Goal: Information Seeking & Learning: Understand process/instructions

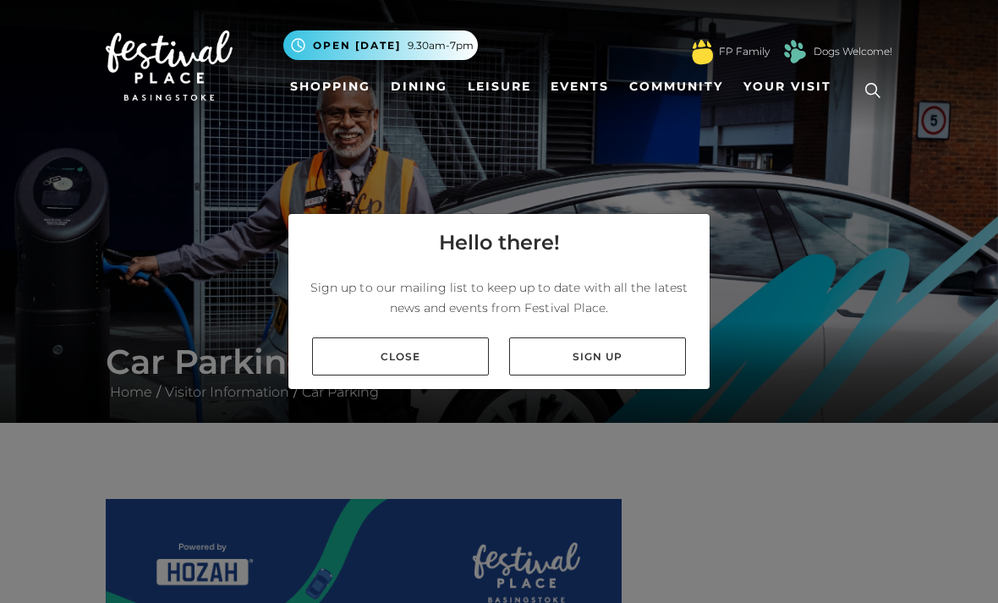
click at [403, 376] on link "Close" at bounding box center [400, 357] width 177 height 38
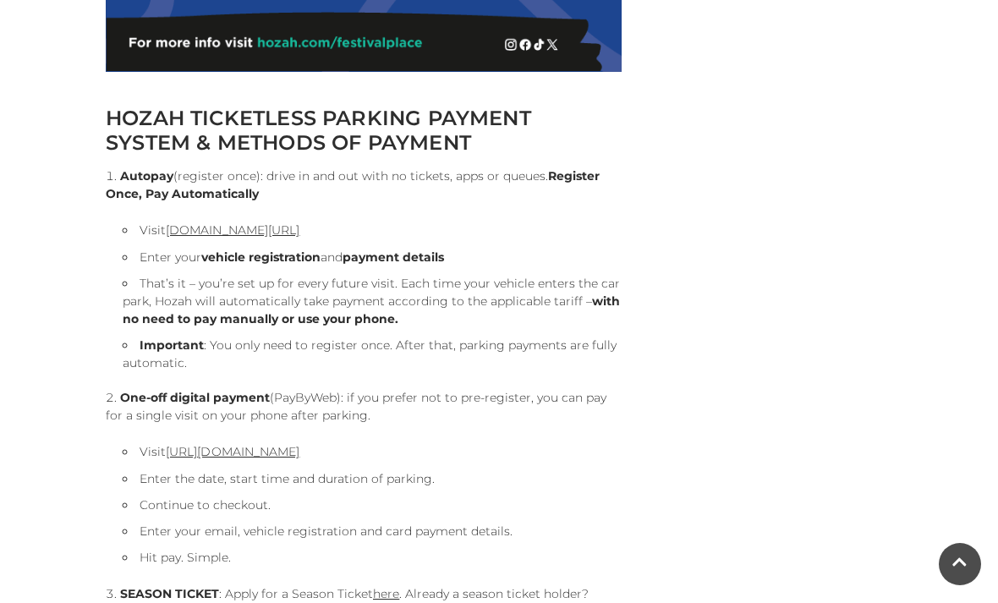
scroll to position [1501, 0]
click at [300, 454] on link "[URL][DOMAIN_NAME]" at bounding box center [233, 451] width 134 height 15
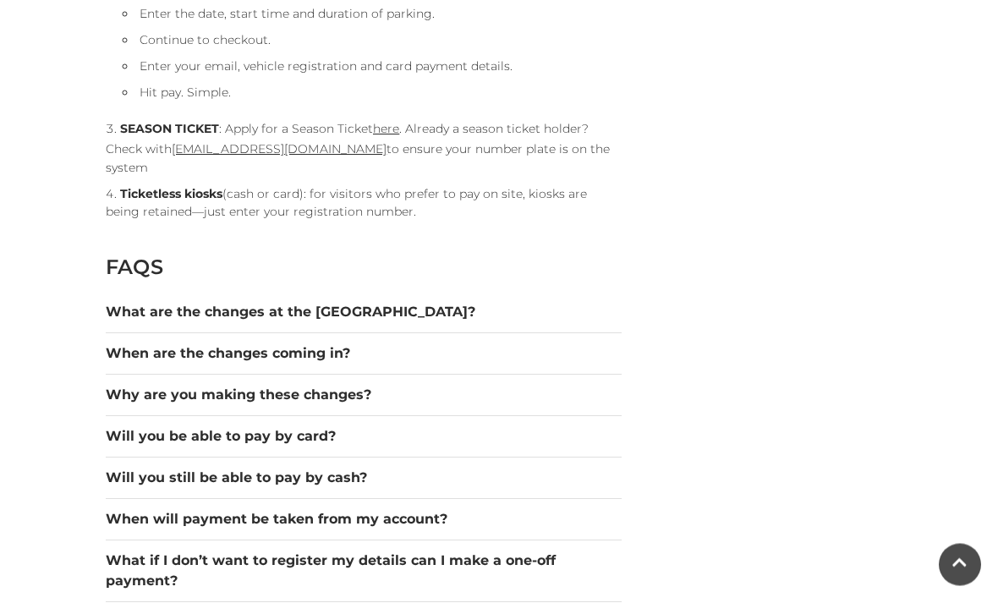
scroll to position [1973, 0]
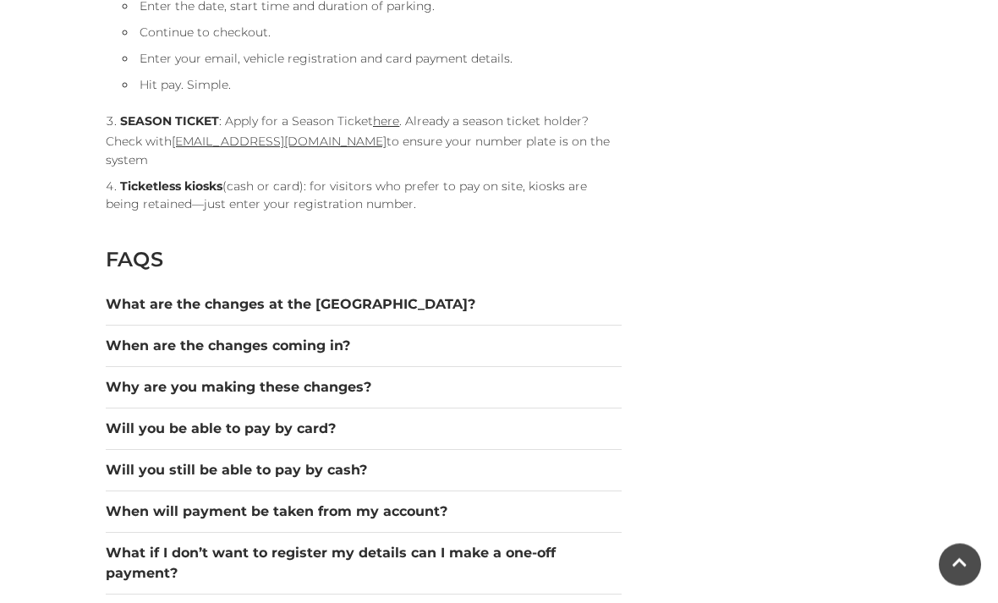
click at [349, 461] on button "Will you still be able to pay by cash?" at bounding box center [364, 471] width 516 height 20
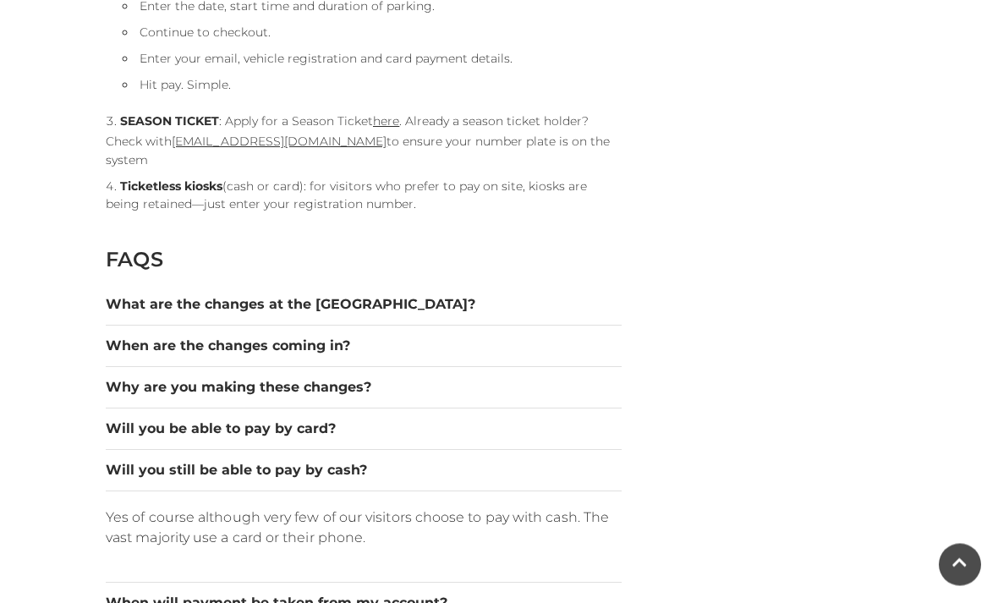
scroll to position [1974, 0]
click at [344, 460] on button "Will you still be able to pay by cash?" at bounding box center [364, 470] width 516 height 20
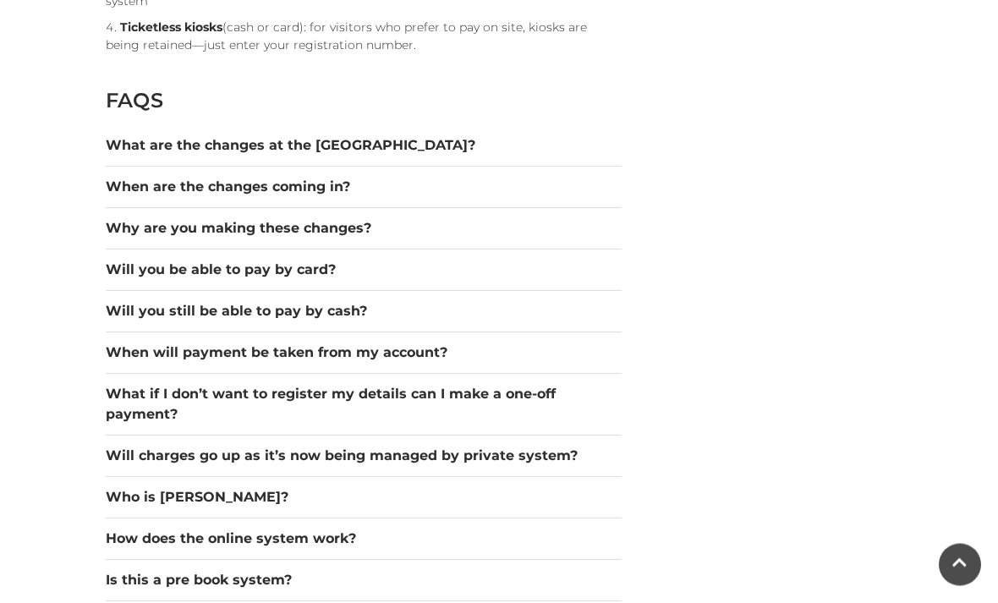
scroll to position [2134, 0]
click at [515, 388] on button "What if I don’t want to register my details can I make a one-off payment?" at bounding box center [364, 403] width 516 height 41
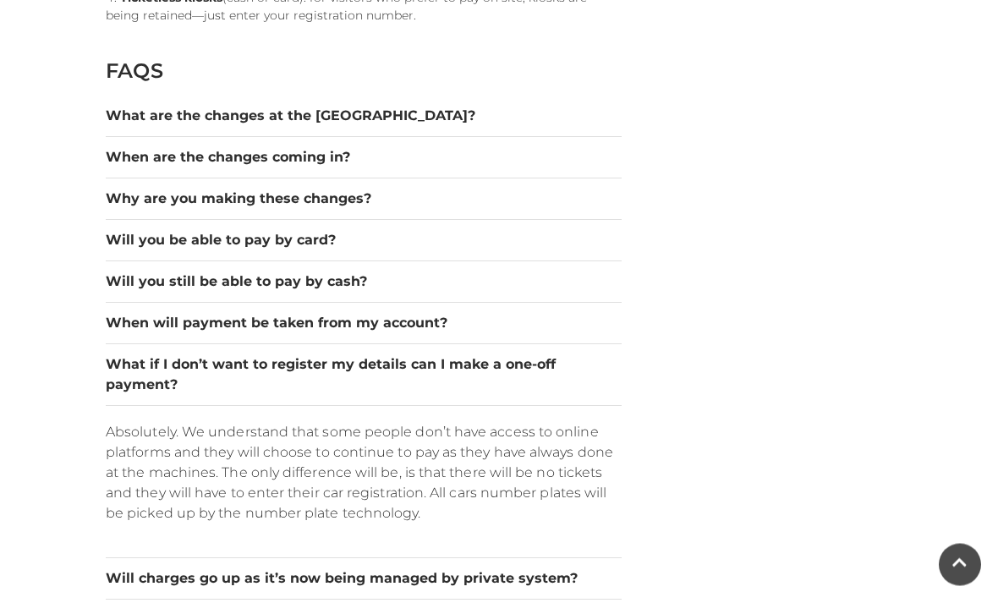
click at [547, 355] on button "What if I don’t want to register my details can I make a one-off payment?" at bounding box center [364, 375] width 516 height 41
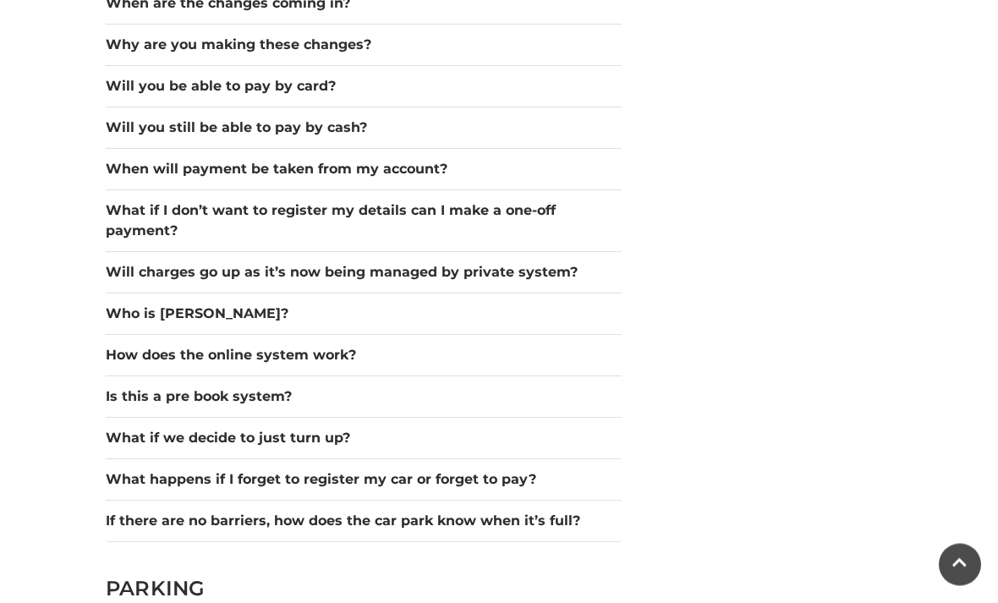
scroll to position [2334, 0]
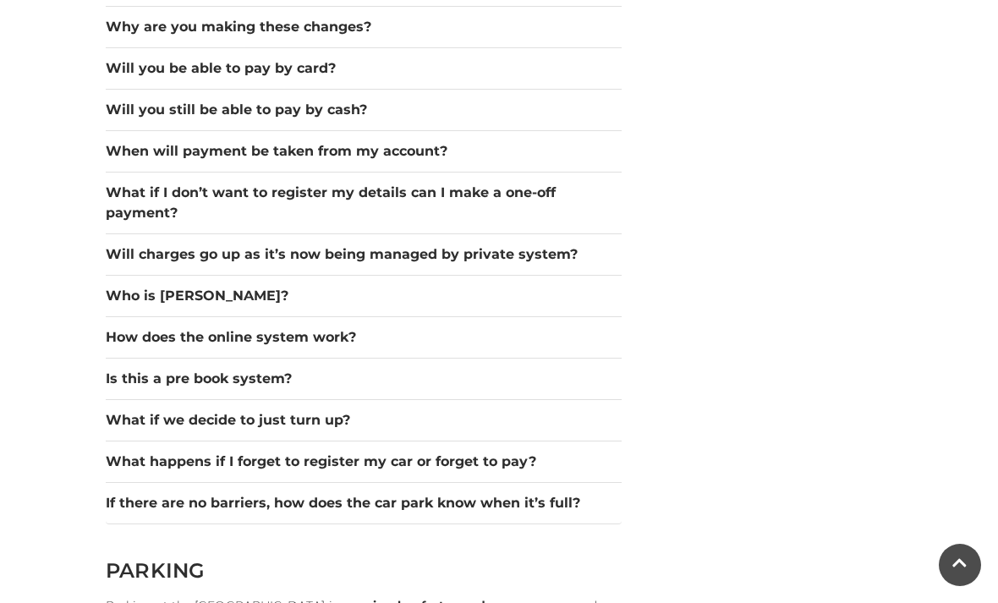
click at [610, 327] on button "How does the online system work?" at bounding box center [364, 337] width 516 height 20
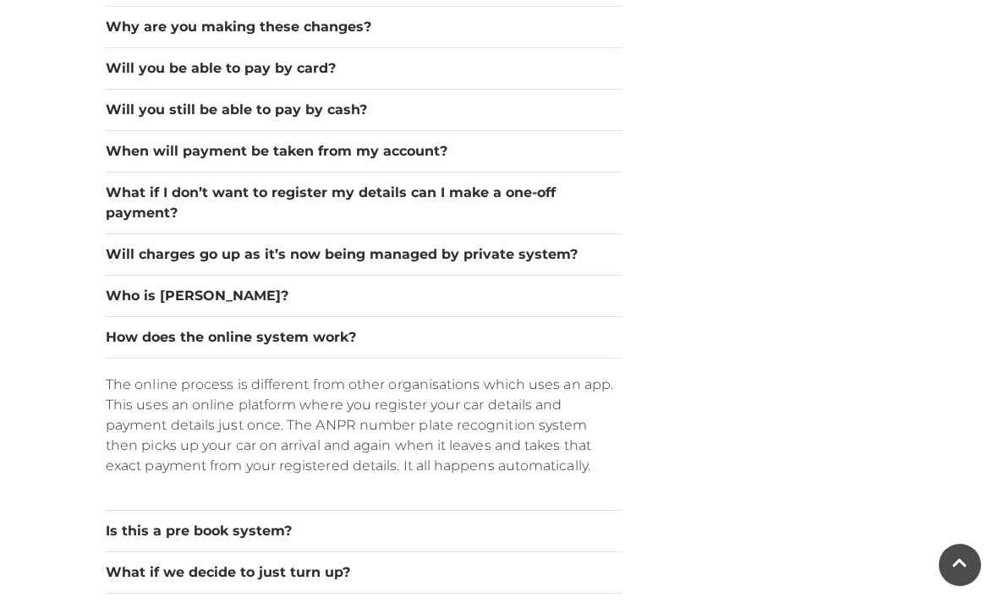
click at [346, 327] on button "How does the online system work?" at bounding box center [364, 337] width 516 height 20
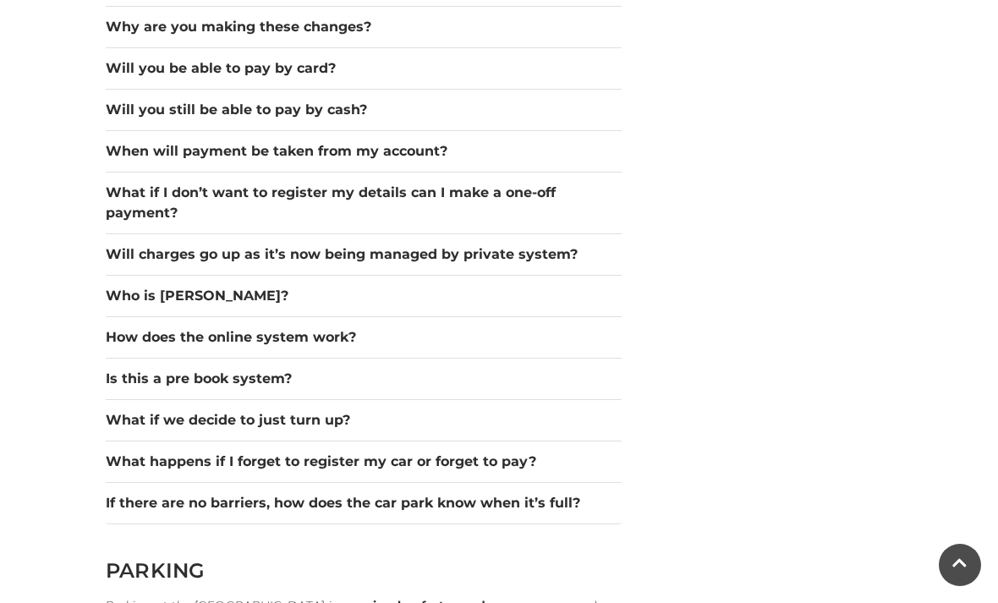
click at [595, 400] on div "What if we decide to just turn up?" at bounding box center [364, 420] width 516 height 41
click at [584, 369] on button "Is this a pre book system?" at bounding box center [364, 379] width 516 height 20
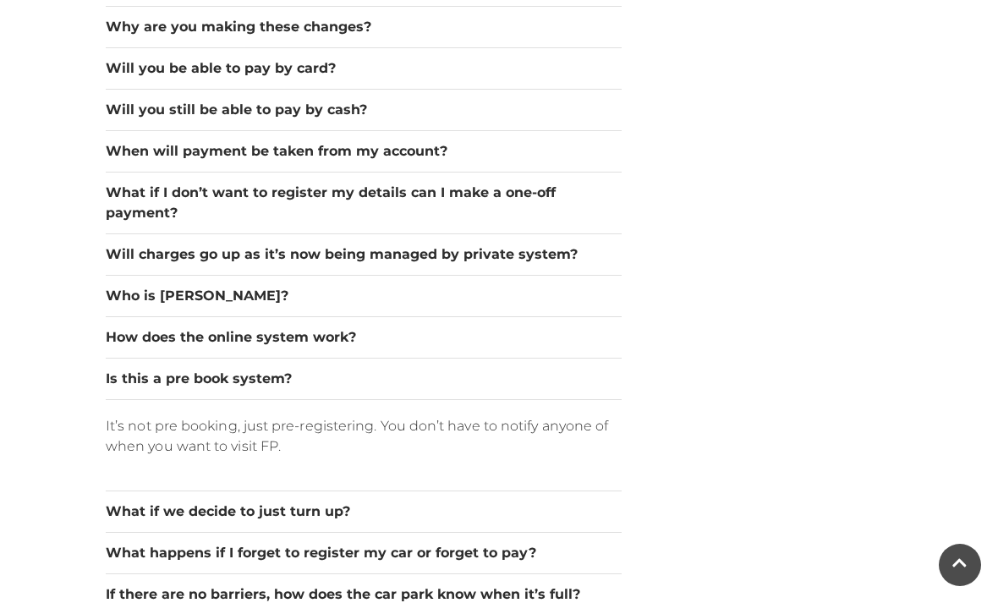
click at [505, 369] on button "Is this a pre book system?" at bounding box center [364, 379] width 516 height 20
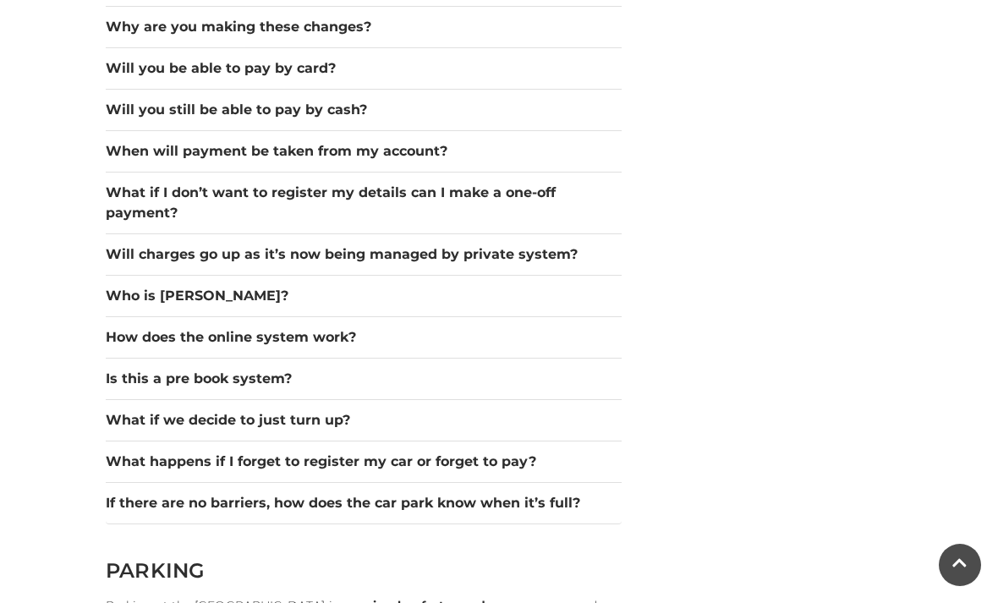
click at [543, 410] on button "What if we decide to just turn up?" at bounding box center [364, 420] width 516 height 20
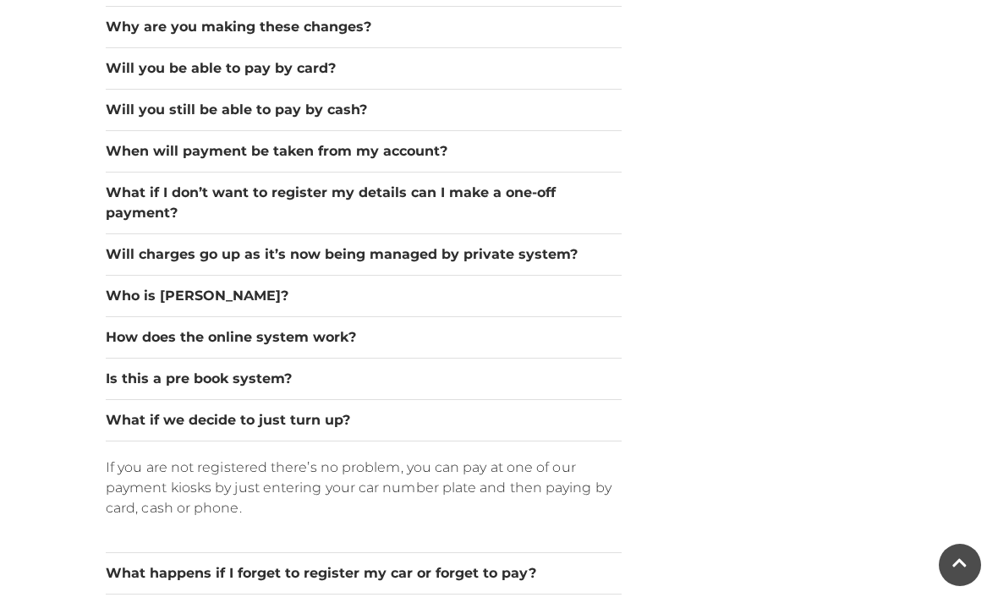
click at [477, 410] on button "What if we decide to just turn up?" at bounding box center [364, 420] width 516 height 20
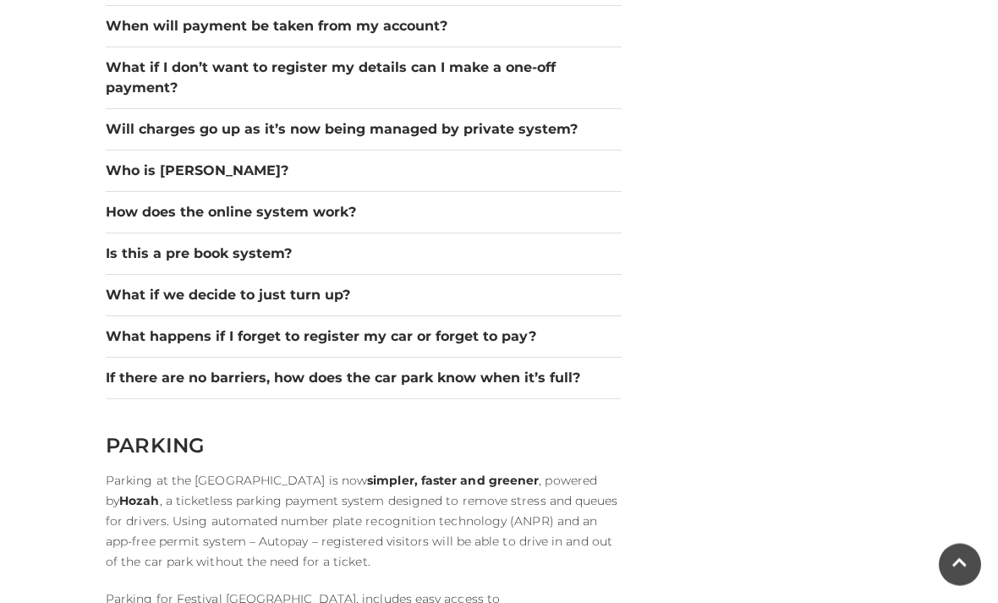
scroll to position [2486, 0]
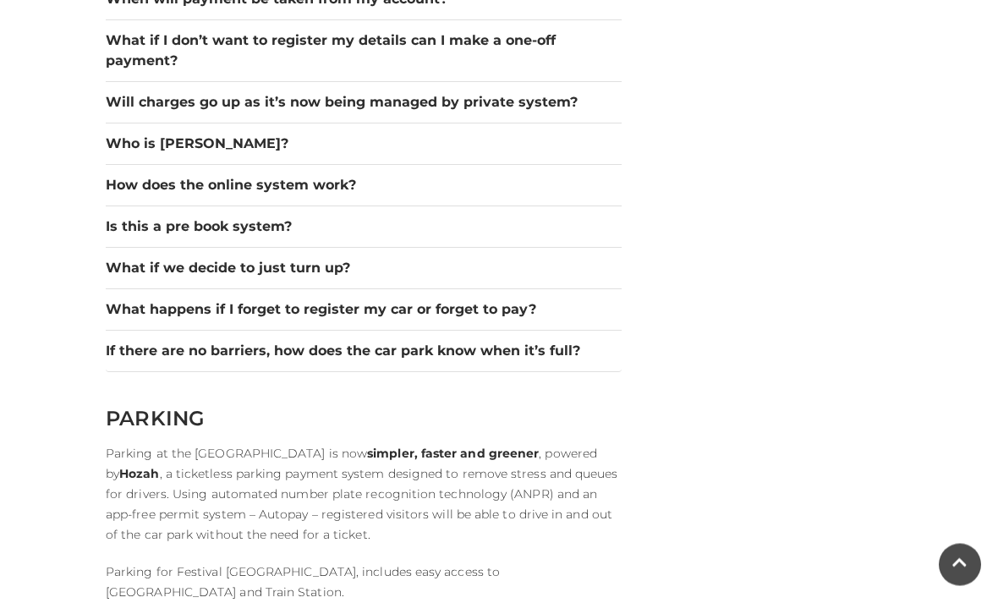
click at [514, 300] on button "What happens if I forget to register my car or forget to pay?" at bounding box center [364, 310] width 516 height 20
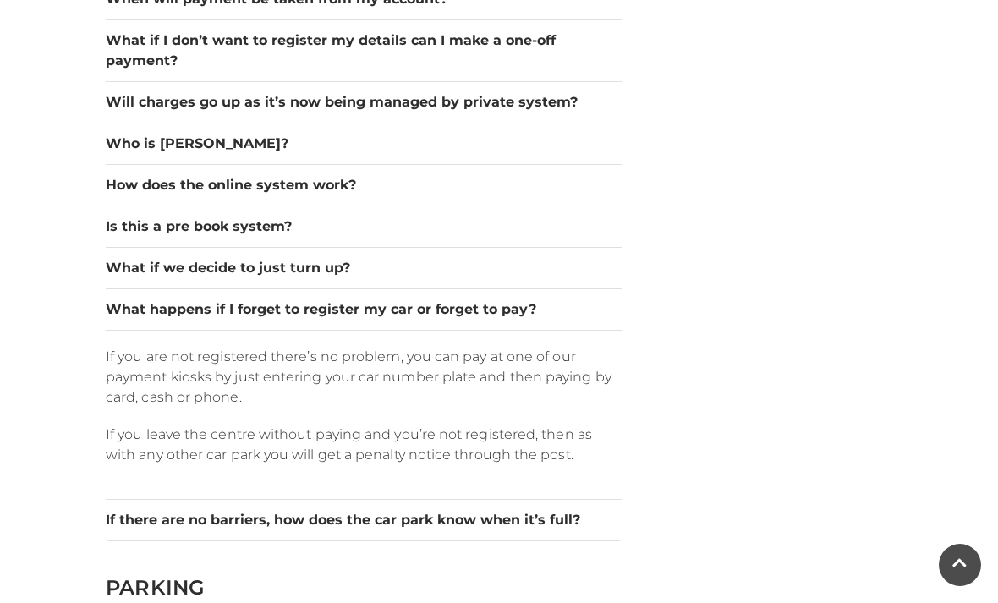
click at [512, 300] on button "What happens if I forget to register my car or forget to pay?" at bounding box center [364, 310] width 516 height 20
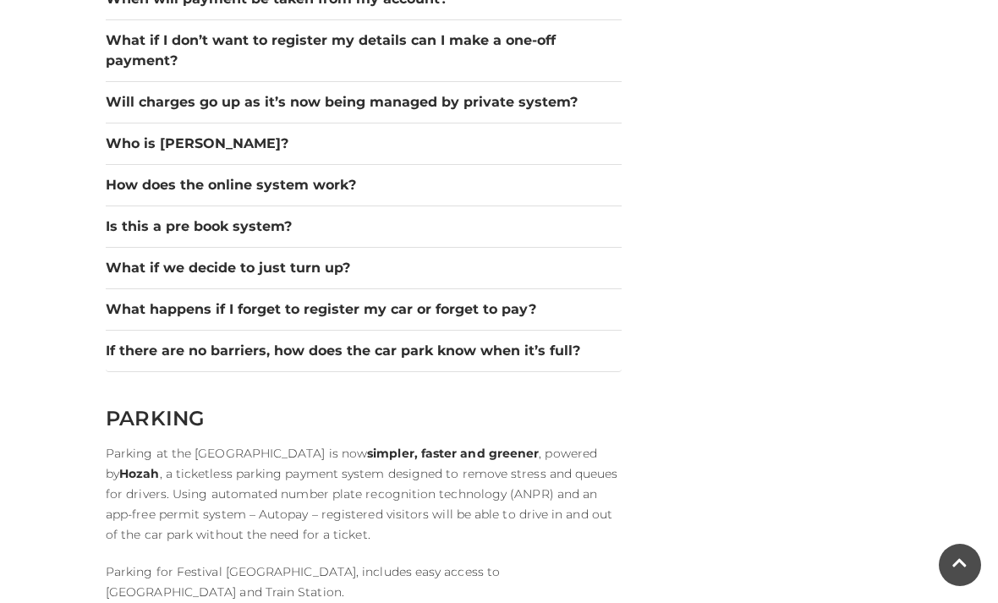
click at [564, 341] on button "If there are no barriers, how does the car park know when it’s full?" at bounding box center [364, 351] width 516 height 20
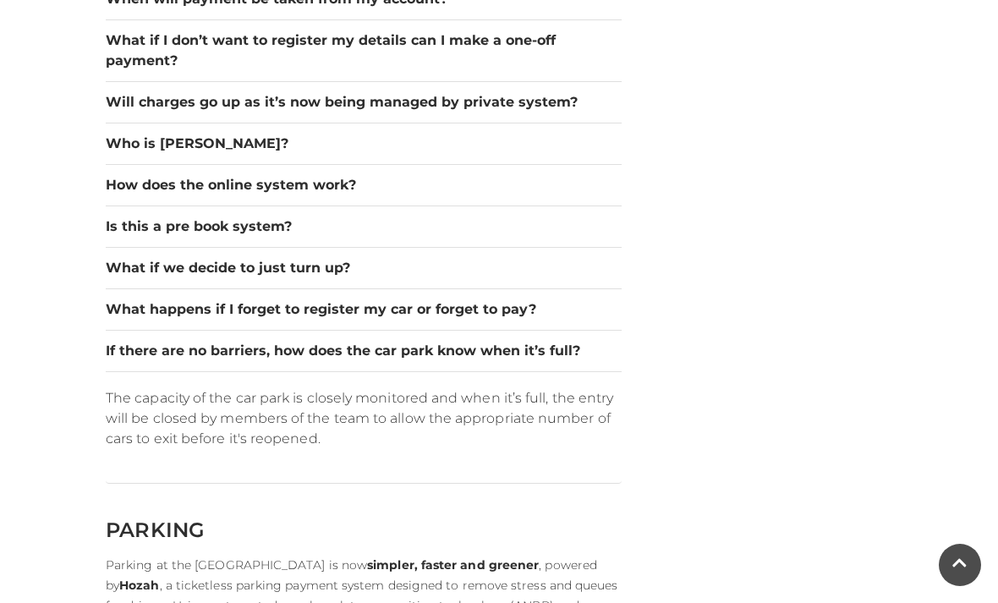
click at [559, 341] on button "If there are no barriers, how does the car park know when it’s full?" at bounding box center [364, 351] width 516 height 20
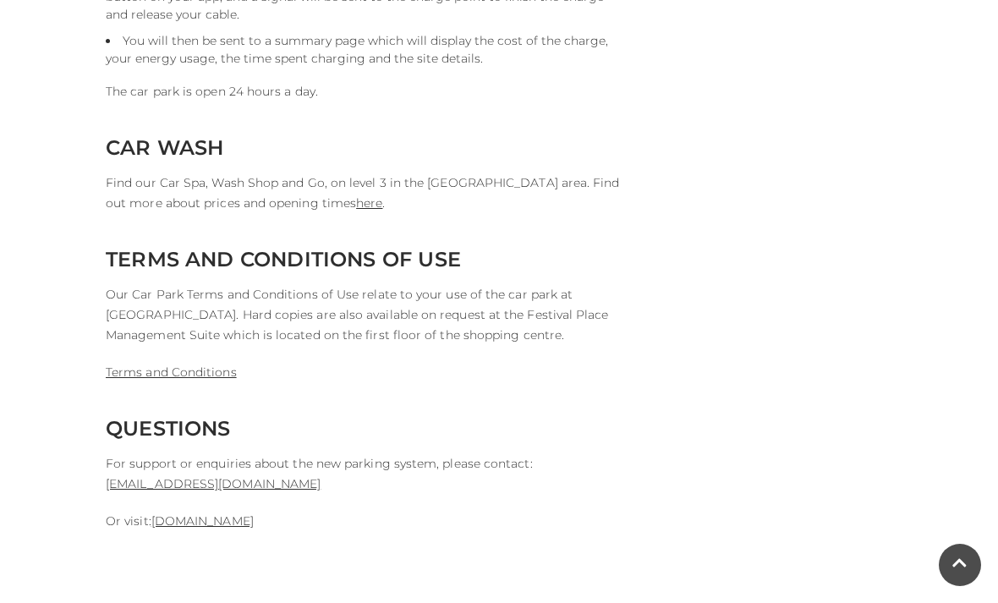
scroll to position [4174, 0]
